Goal: Task Accomplishment & Management: Complete application form

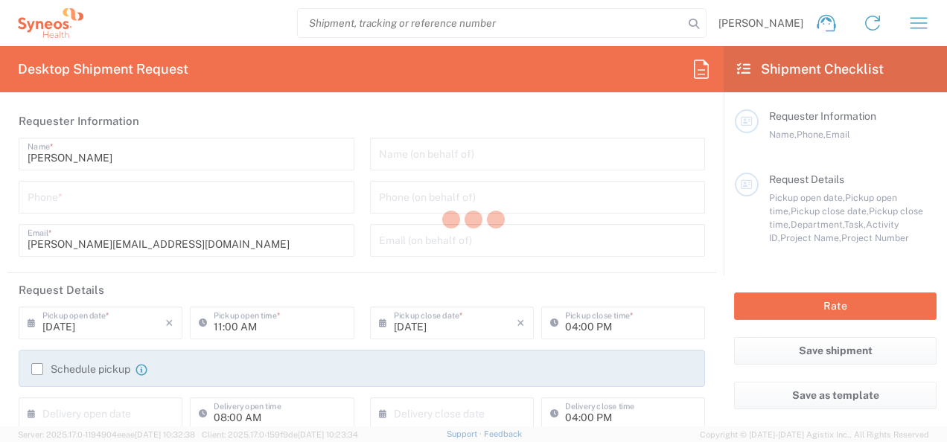
type input "6156"
type input "[US_STATE]"
type input "[GEOGRAPHIC_DATA]"
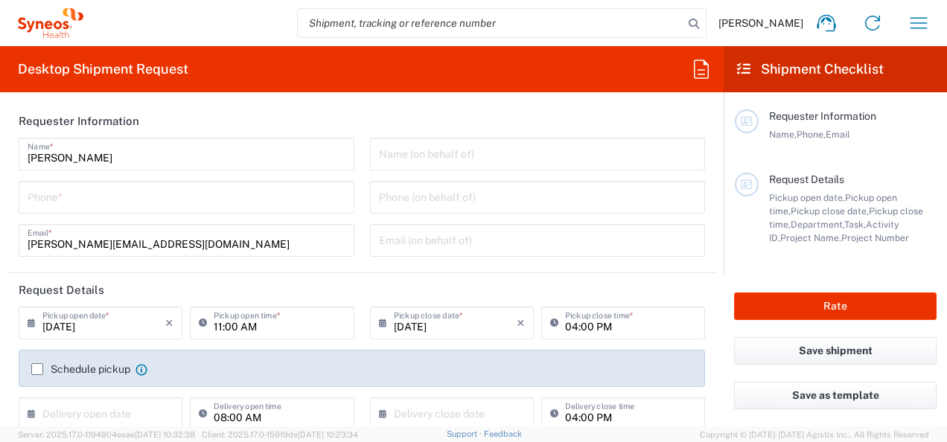
type input "[PERSON_NAME] [PERSON_NAME]/[PERSON_NAME] Advert- [GEOGRAPHIC_DATA] [GEOGRAPHIC…"
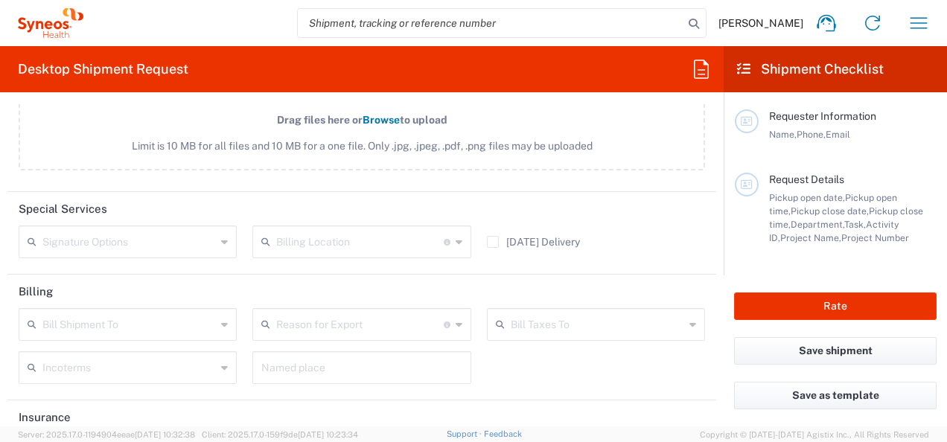
scroll to position [1802, 0]
click at [854, 155] on div "Requester Information Name, Phone, Email" at bounding box center [836, 140] width 202 height 63
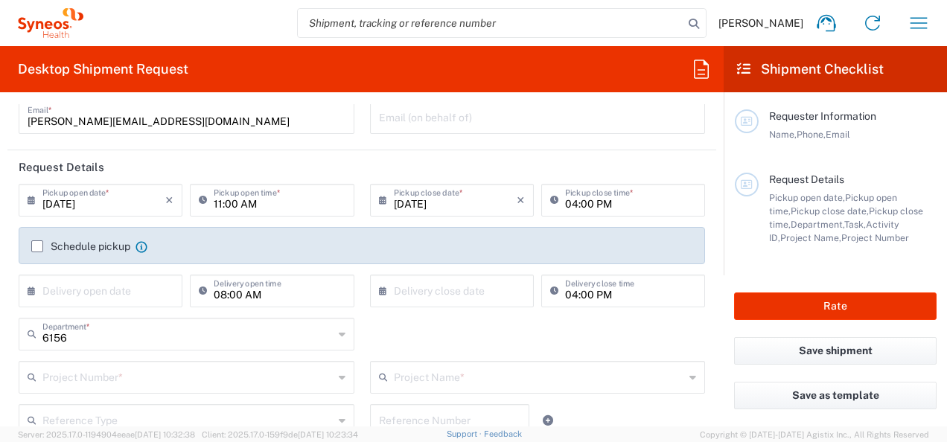
scroll to position [122, 0]
click at [105, 211] on input "[DATE]" at bounding box center [103, 200] width 123 height 26
click at [32, 204] on icon at bounding box center [35, 201] width 15 height 24
click at [272, 170] on header "Request Details" at bounding box center [361, 167] width 708 height 33
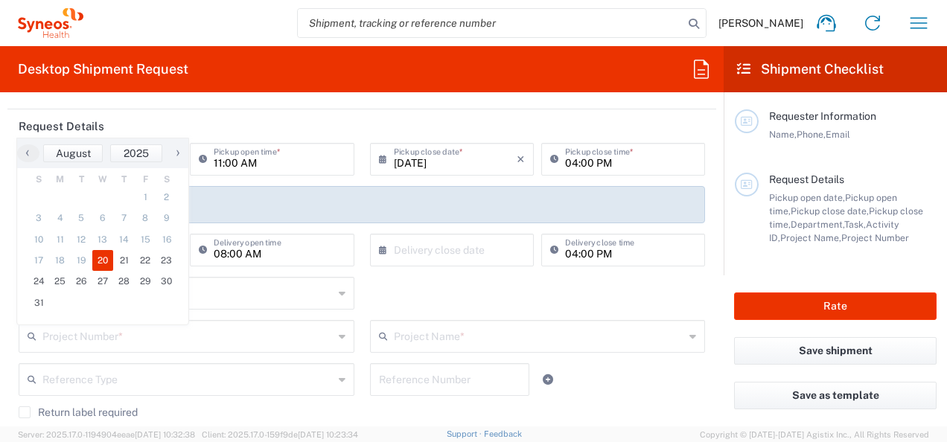
scroll to position [199, 0]
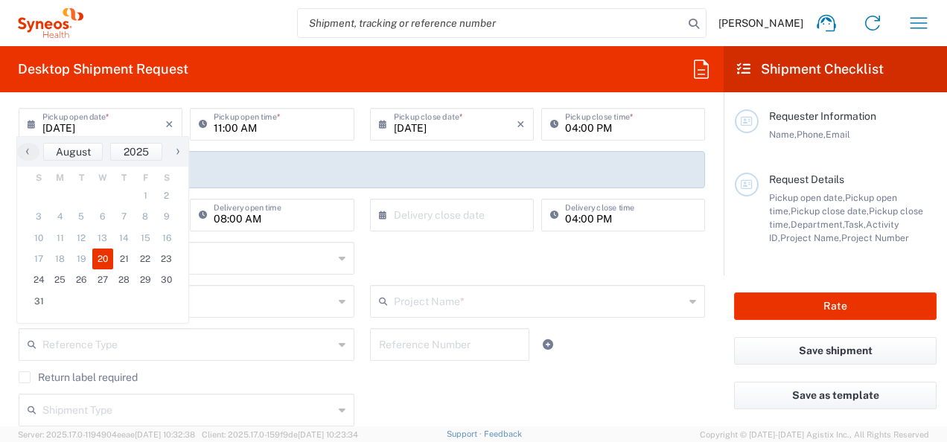
click at [302, 103] on div "Desktop Shipment Request Requester Information Hannah Semaya Name * Phone * han…" at bounding box center [361, 236] width 723 height 380
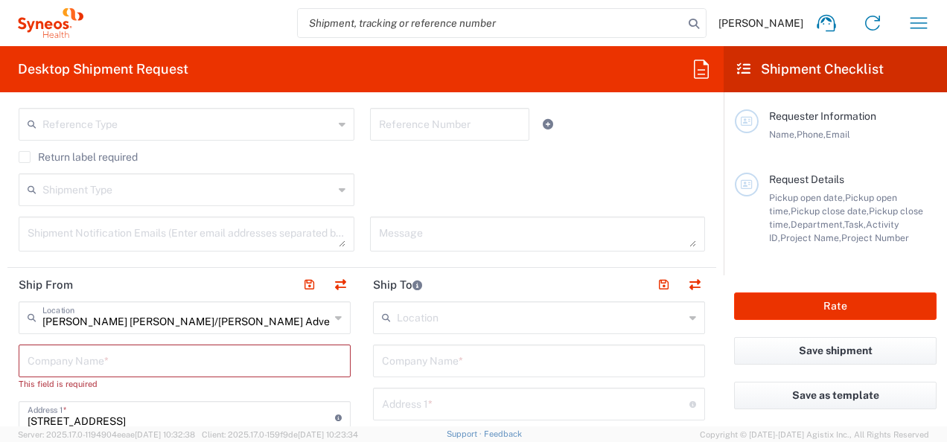
scroll to position [469, 0]
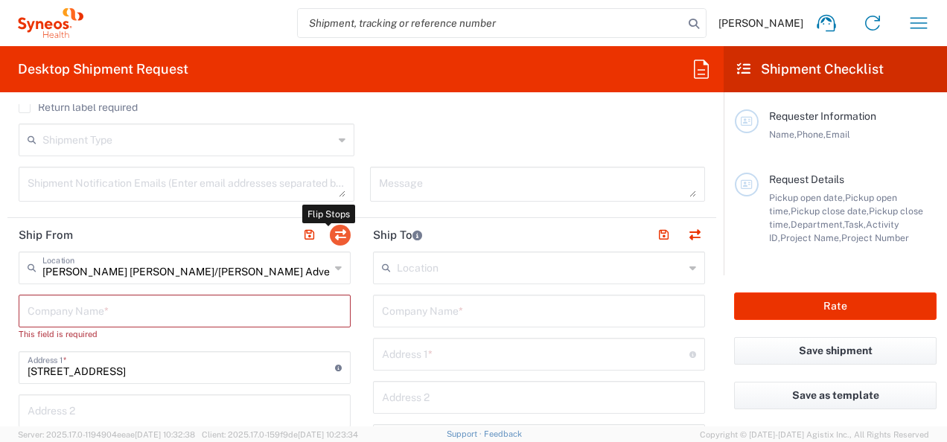
click at [339, 233] on button "button" at bounding box center [340, 235] width 21 height 21
click at [342, 240] on li at bounding box center [340, 235] width 21 height 21
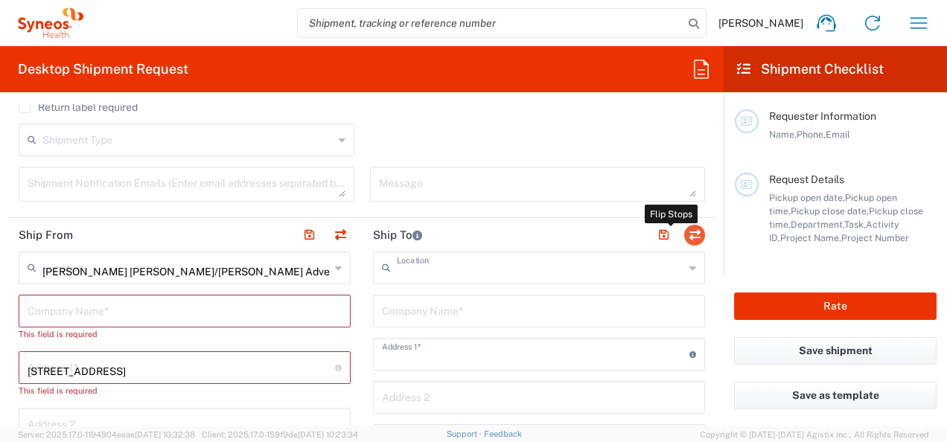
type input "[PERSON_NAME] [PERSON_NAME]/[PERSON_NAME] Advert- [GEOGRAPHIC_DATA] [GEOGRAPHIC…"
type input "[STREET_ADDRESS]"
type input "[GEOGRAPHIC_DATA]"
type input "43082"
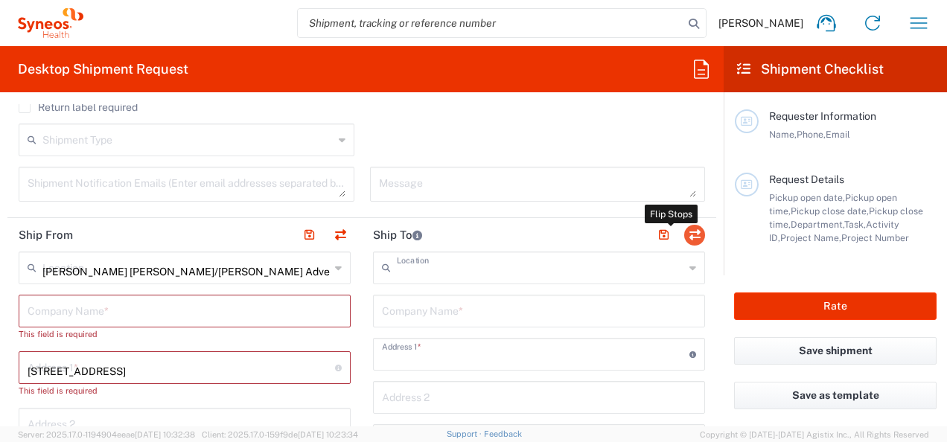
type input "[PERSON_NAME]"
type input "[PERSON_NAME][EMAIL_ADDRESS][DOMAIN_NAME]"
type input "EORI"
type input "TIN"
type input "311780437"
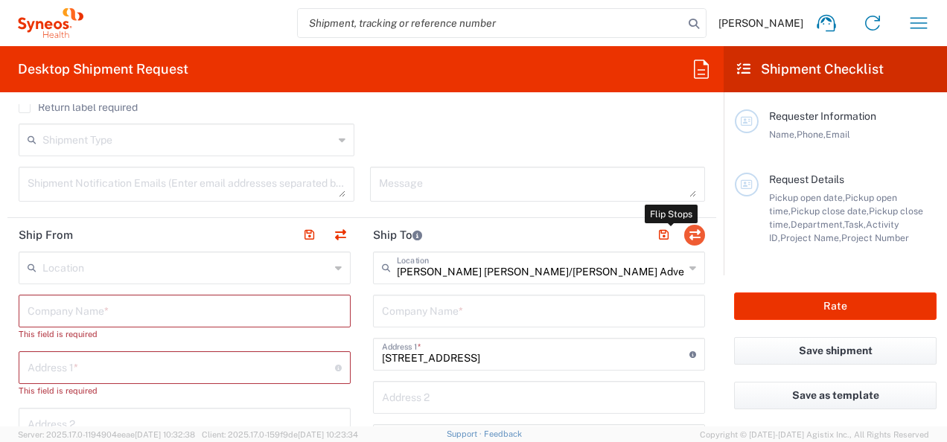
click at [686, 228] on button "button" at bounding box center [694, 235] width 21 height 21
click at [336, 234] on button "button" at bounding box center [340, 235] width 21 height 21
type input "[STREET_ADDRESS]"
type input "[GEOGRAPHIC_DATA]"
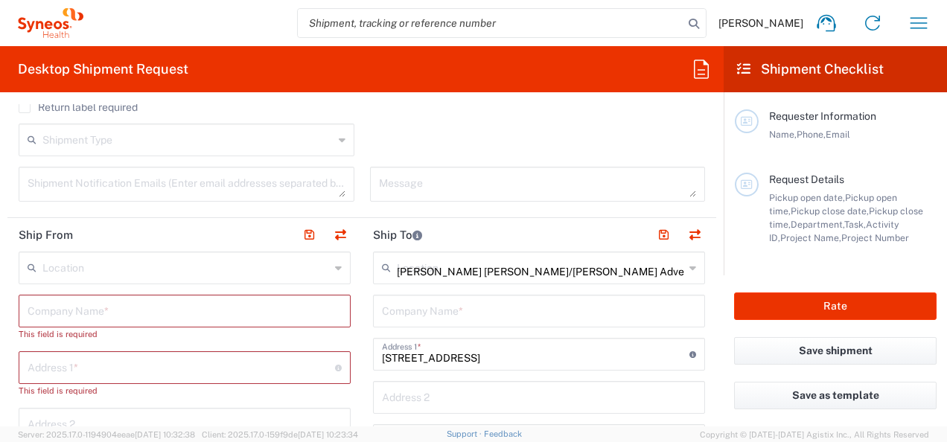
type input "43082"
type input "[PERSON_NAME]"
type input "[PERSON_NAME][EMAIL_ADDRESS][DOMAIN_NAME]"
type input "EORI"
type input "TIN"
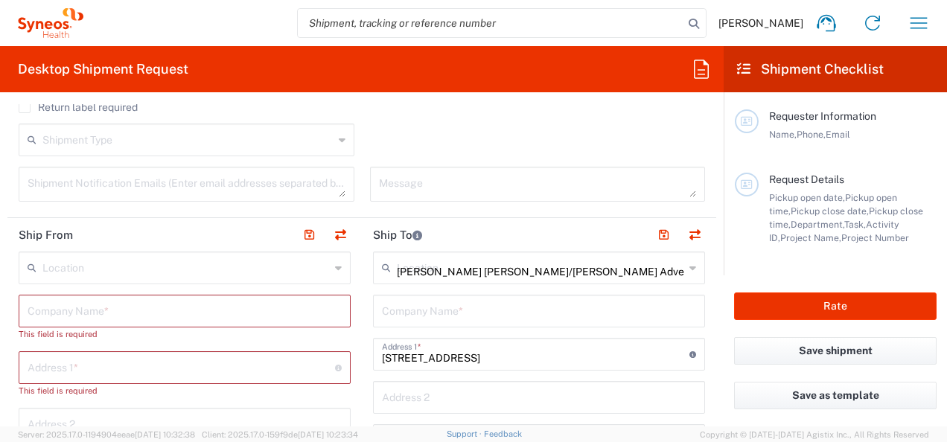
type input "311780437"
type input "[US_STATE]"
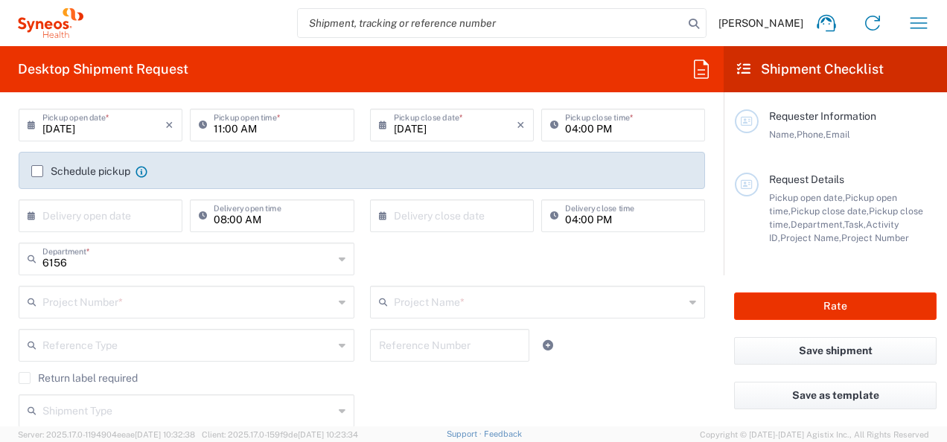
scroll to position [0, 0]
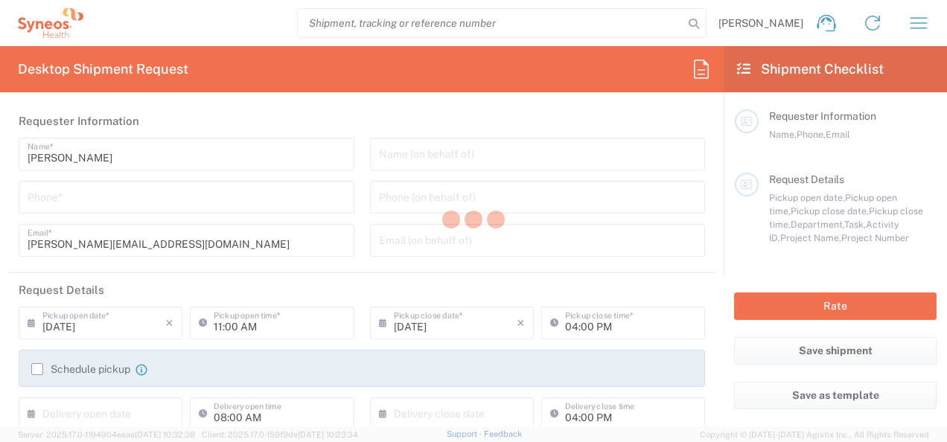
type input "6156"
type input "[US_STATE]"
type input "[GEOGRAPHIC_DATA]"
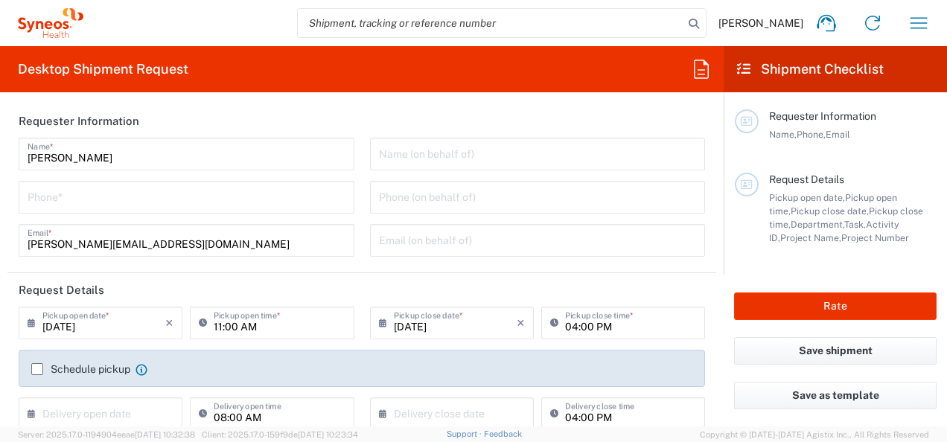
type input "[PERSON_NAME] [PERSON_NAME]/[PERSON_NAME] Advert- [GEOGRAPHIC_DATA] [GEOGRAPHIC…"
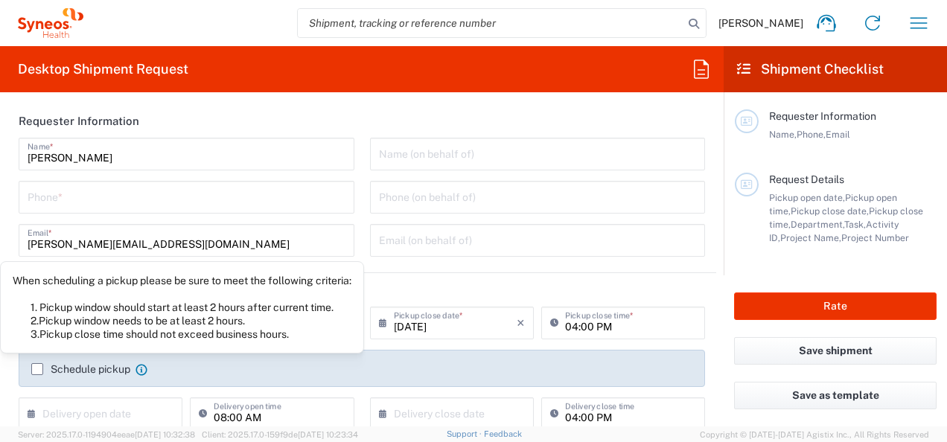
click at [142, 368] on icon at bounding box center [141, 370] width 12 height 12
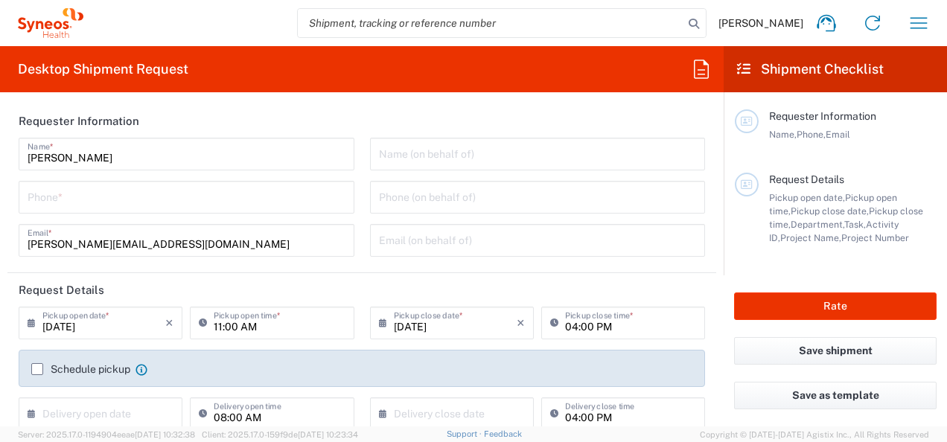
click at [212, 202] on input "tel" at bounding box center [187, 196] width 318 height 26
type input "6178167701"
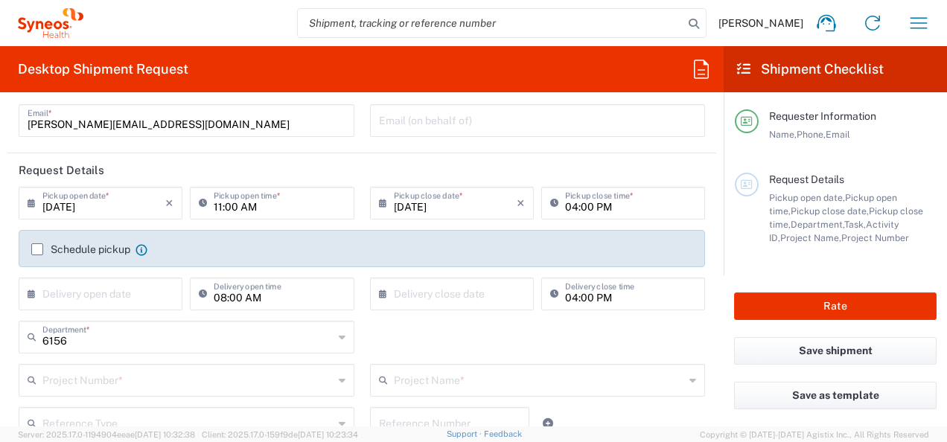
scroll to position [121, 0]
click at [102, 199] on input "[DATE]" at bounding box center [103, 201] width 123 height 26
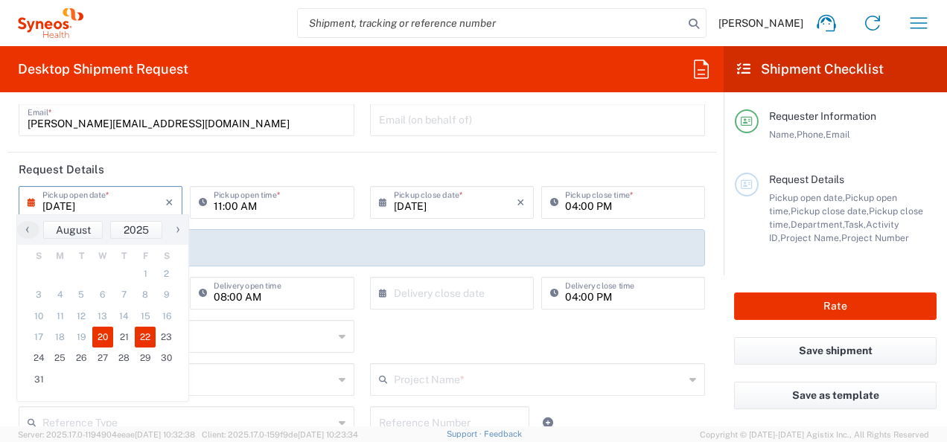
click at [144, 335] on span "22" at bounding box center [146, 337] width 22 height 21
type input "[DATE]"
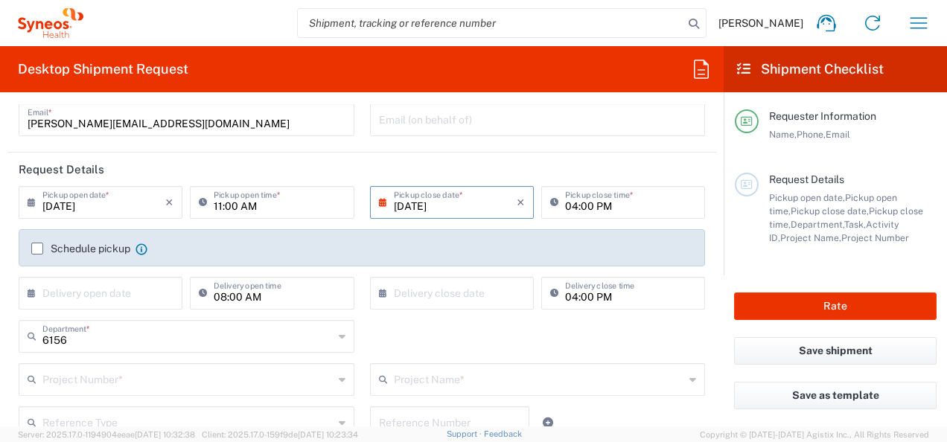
click at [420, 205] on input "[DATE]" at bounding box center [455, 201] width 123 height 26
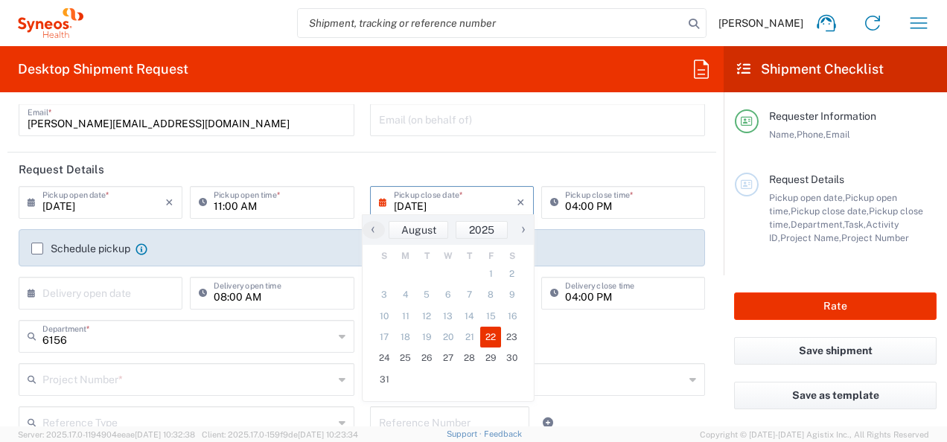
click at [448, 161] on header "Request Details" at bounding box center [361, 169] width 708 height 33
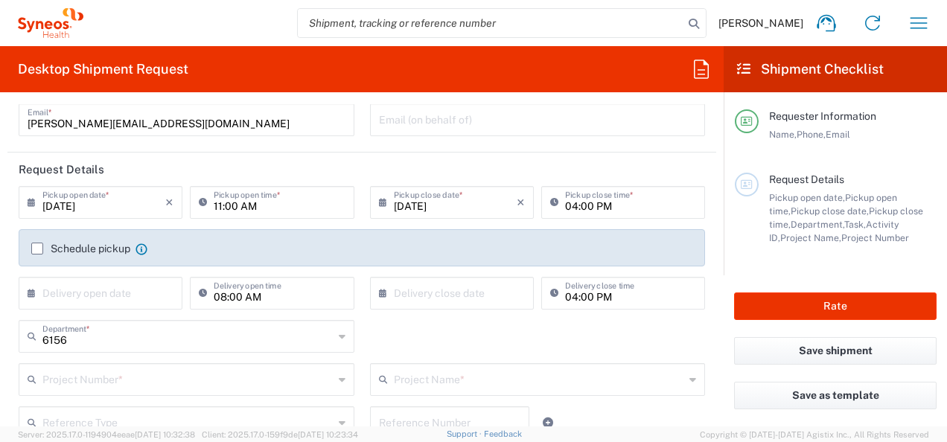
click at [231, 217] on div "11:00 AM Pickup open time *" at bounding box center [272, 202] width 164 height 33
click at [255, 204] on input "11:00 AM" at bounding box center [279, 201] width 131 height 26
click at [283, 207] on input "11:00 AM" at bounding box center [279, 201] width 131 height 26
click at [222, 205] on input "11:00 AM" at bounding box center [279, 201] width 131 height 26
click at [224, 205] on input "11:00 AM" at bounding box center [279, 201] width 131 height 26
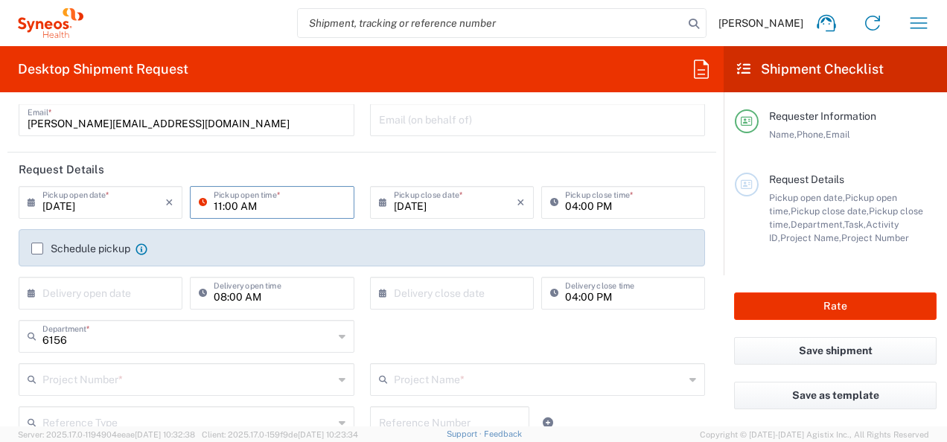
click at [224, 205] on input "11:00 AM" at bounding box center [279, 201] width 131 height 26
click at [275, 161] on header "Request Details" at bounding box center [361, 169] width 708 height 33
